Goal: Use online tool/utility: Utilize a website feature to perform a specific function

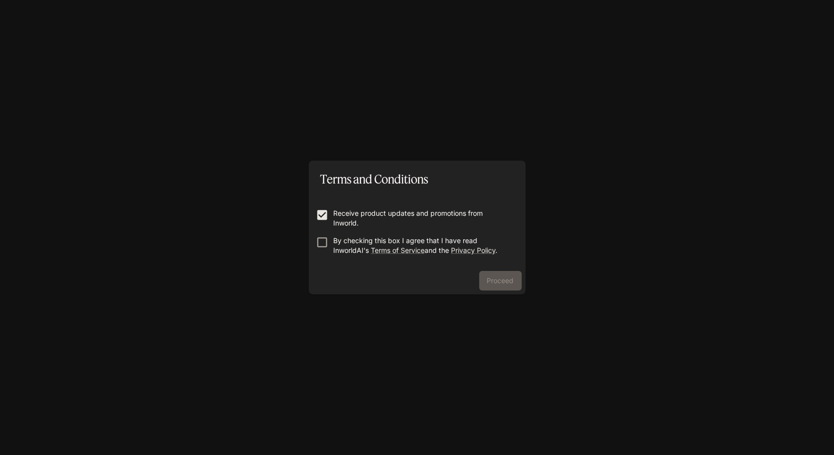
click at [321, 235] on form "Receive product updates and promotions from Inworld. By checking this box I agr…" at bounding box center [417, 228] width 201 height 78
click at [496, 280] on button "Proceed" at bounding box center [500, 281] width 42 height 20
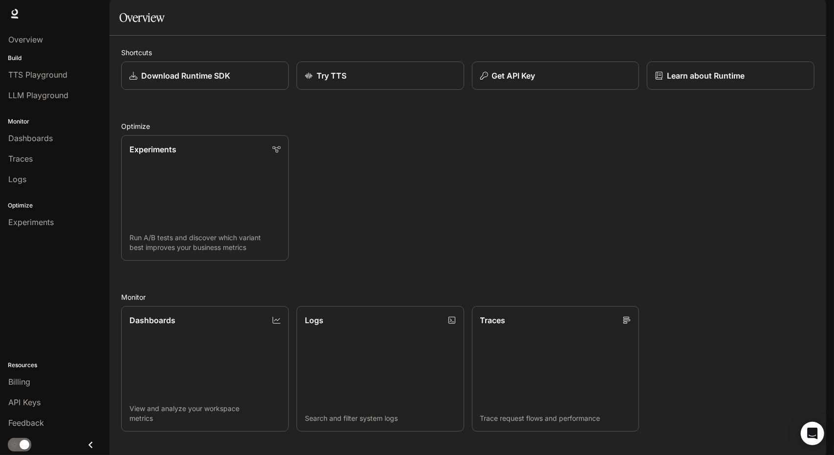
click at [7, 15] on div "Runtime Runtime Documentation Documentation" at bounding box center [417, 13] width 834 height 27
click at [12, 12] on icon at bounding box center [15, 12] width 6 height 7
click at [30, 71] on span "TTS Playground" at bounding box center [37, 75] width 59 height 12
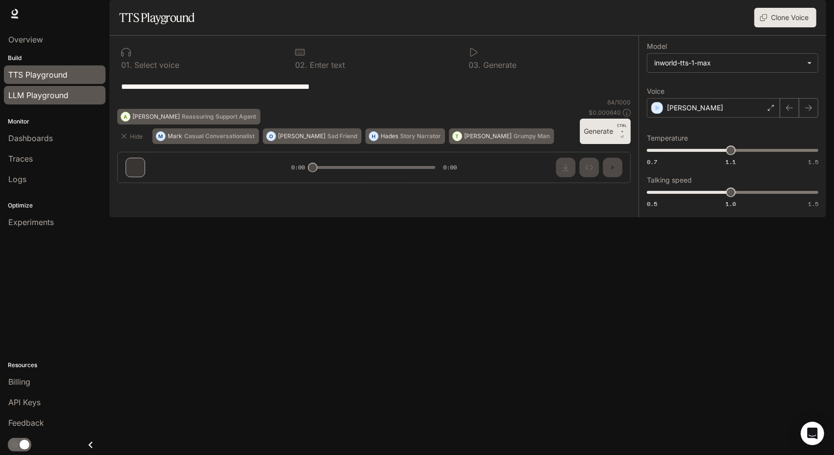
click at [47, 92] on span "LLM Playground" at bounding box center [38, 95] width 60 height 12
